Goal: Transaction & Acquisition: Purchase product/service

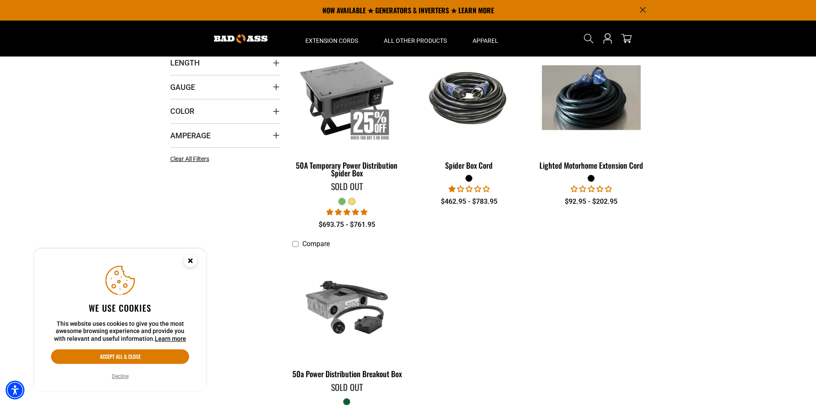
scroll to position [214, 0]
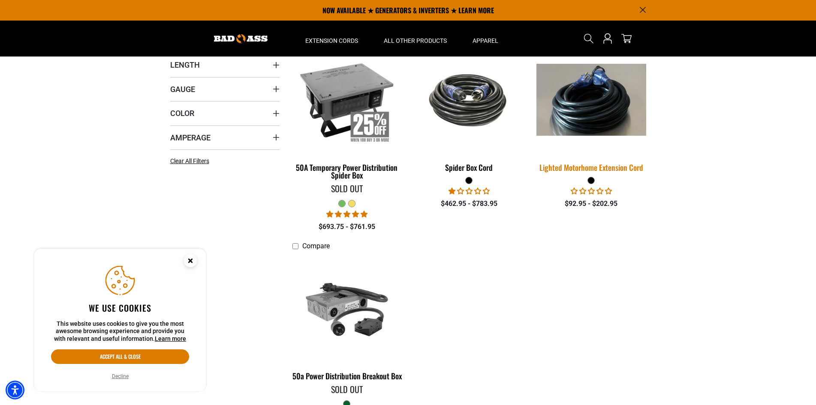
click at [597, 169] on div "Lighted Motorhome Extension Cord" at bounding box center [590, 168] width 109 height 8
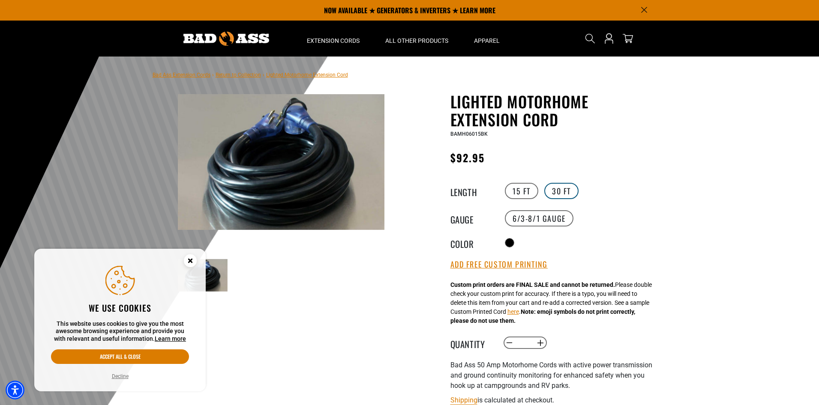
click at [560, 191] on label "30 FT" at bounding box center [561, 191] width 34 height 16
